Goal: Task Accomplishment & Management: Manage account settings

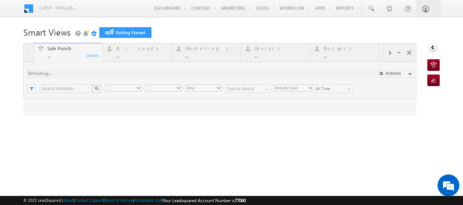
type input "Any Owner"
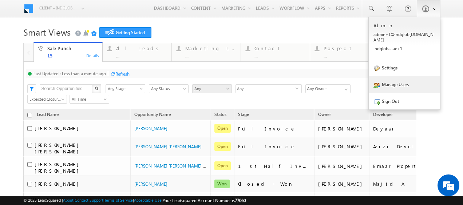
click at [391, 79] on link "Manage Users" at bounding box center [403, 84] width 71 height 17
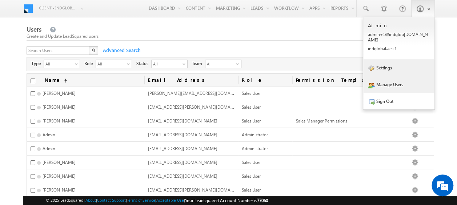
click at [384, 63] on link "Settings" at bounding box center [398, 67] width 71 height 17
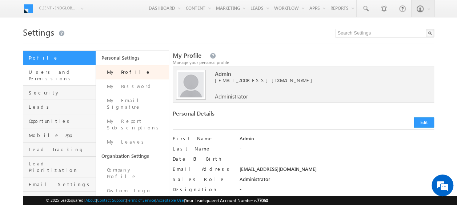
click at [56, 76] on link "Users and Permissions" at bounding box center [59, 75] width 72 height 21
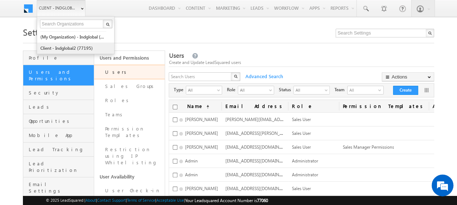
click at [76, 45] on link "Client - indglobal2 (77195)" at bounding box center [73, 48] width 67 height 11
